Goal: Task Accomplishment & Management: Manage account settings

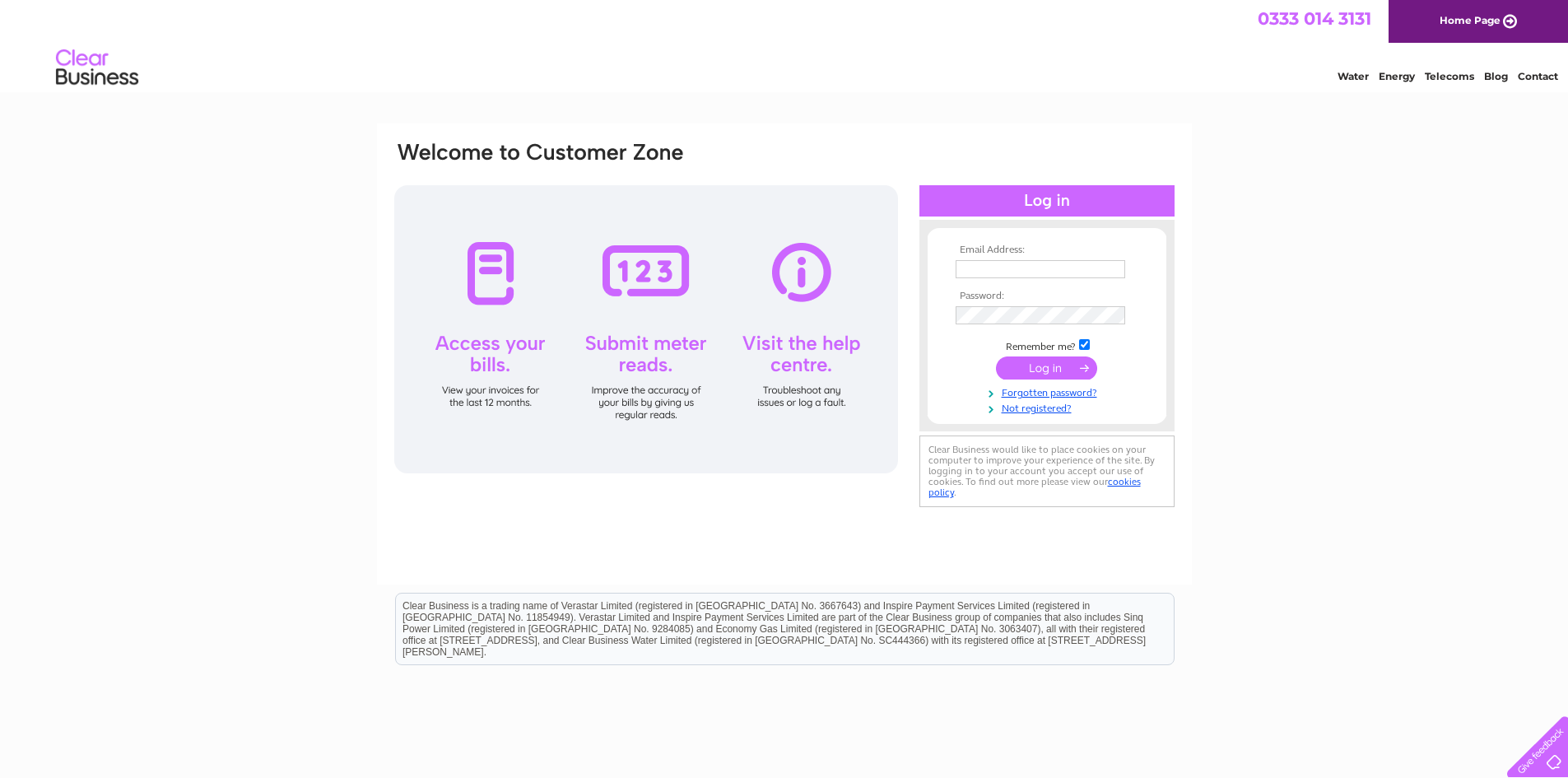
type input "martin@strath-glass.co.uk"
click at [1040, 363] on input "submit" at bounding box center [1047, 367] width 101 height 23
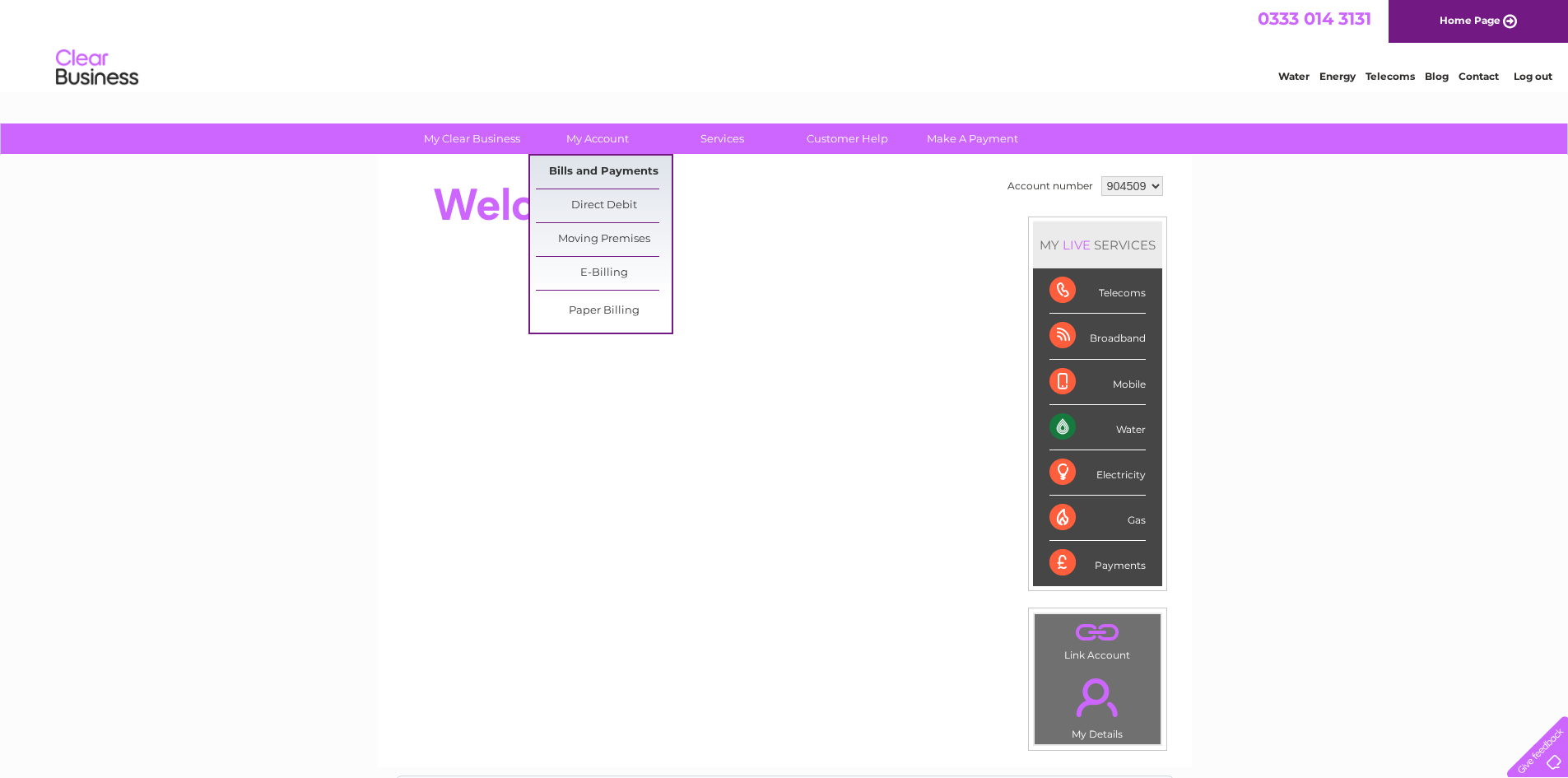
click at [610, 170] on link "Bills and Payments" at bounding box center [604, 172] width 136 height 33
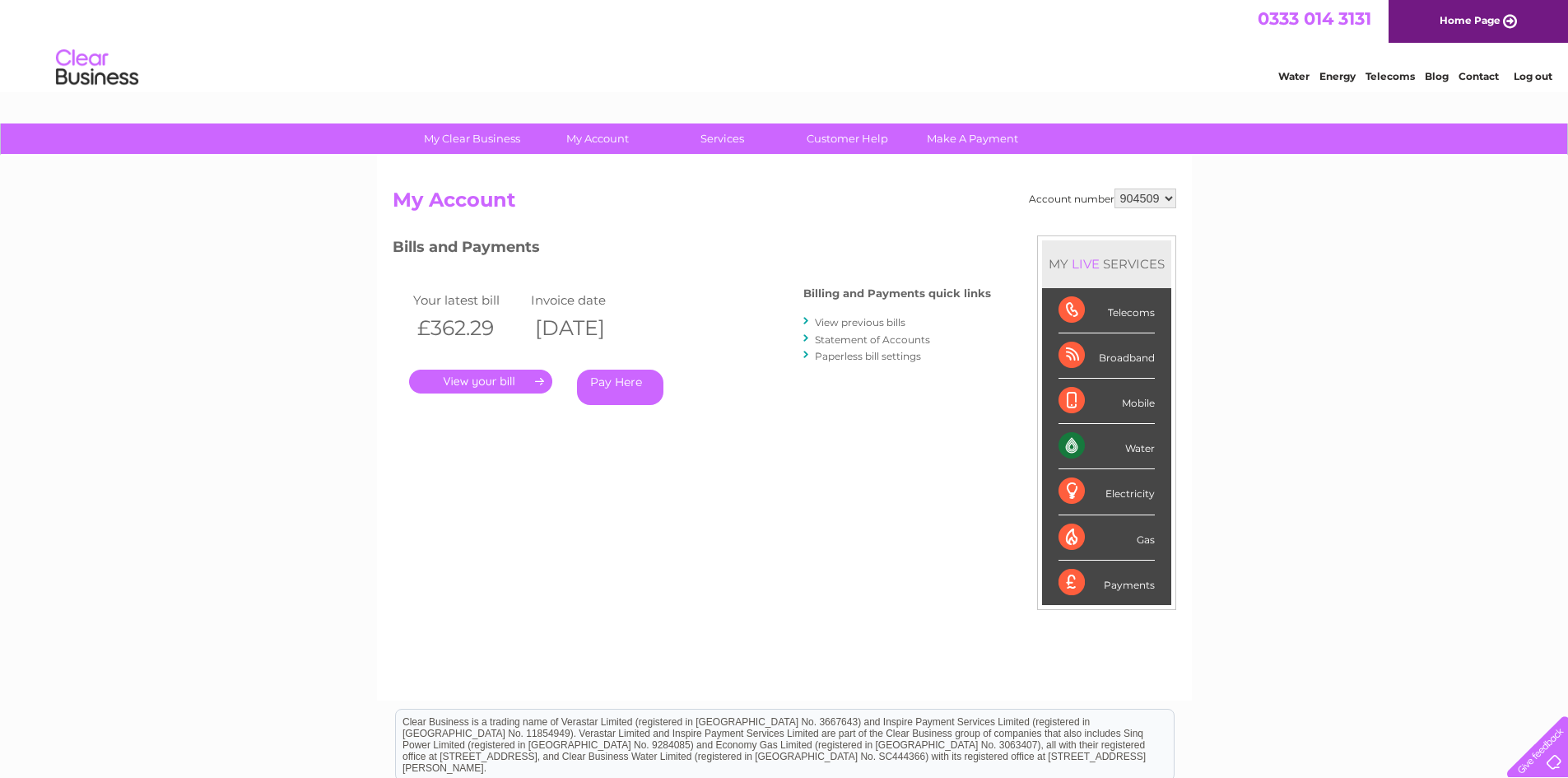
click at [466, 381] on link "." at bounding box center [480, 382] width 143 height 24
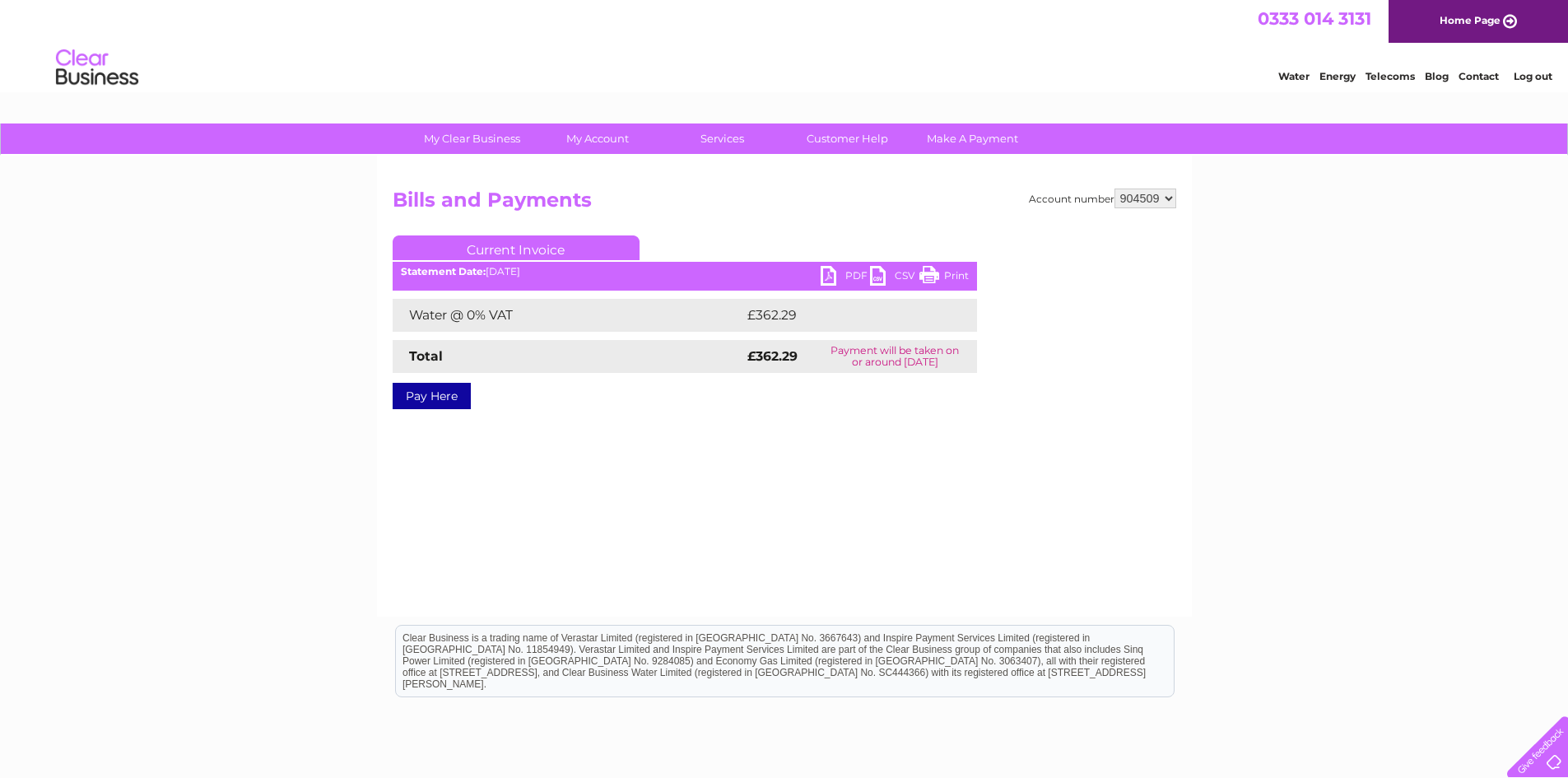
click at [842, 275] on link "PDF" at bounding box center [846, 278] width 49 height 24
click at [1527, 77] on link "Log out" at bounding box center [1533, 77] width 38 height 13
